Goal: Information Seeking & Learning: Learn about a topic

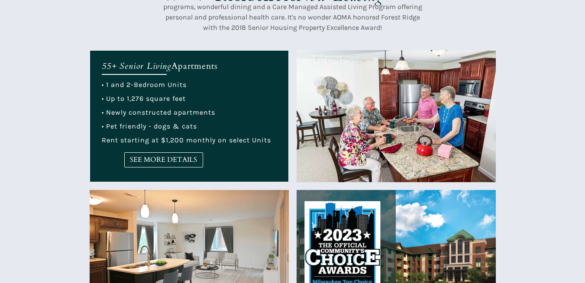
scroll to position [390, 0]
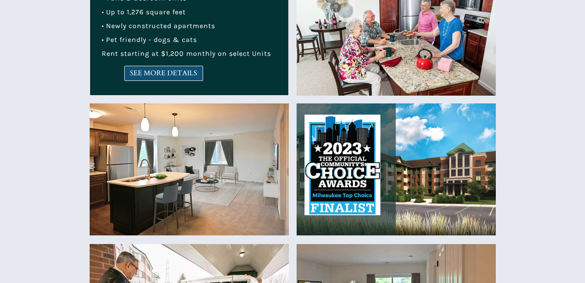
click at [130, 81] on link "SEE MORE DETAILS" at bounding box center [163, 73] width 79 height 15
